Goal: Find specific page/section: Find specific page/section

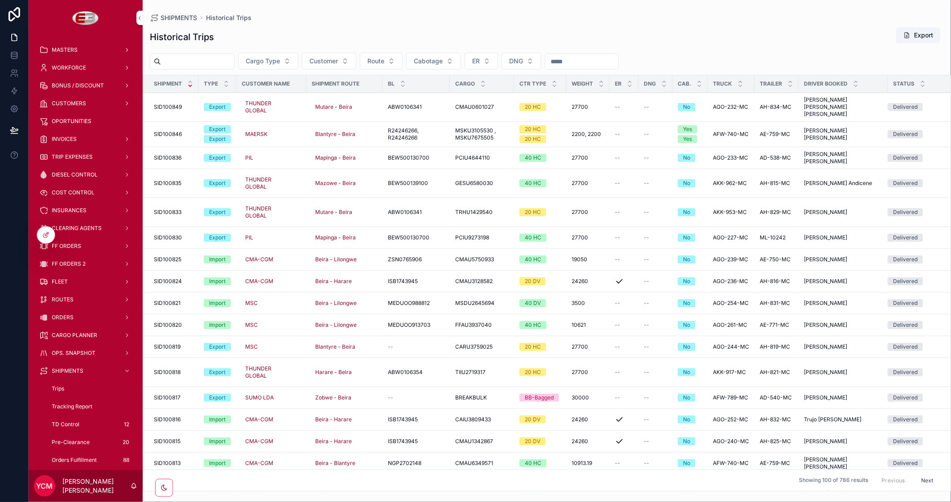
scroll to position [99, 0]
